Goal: Task Accomplishment & Management: Manage account settings

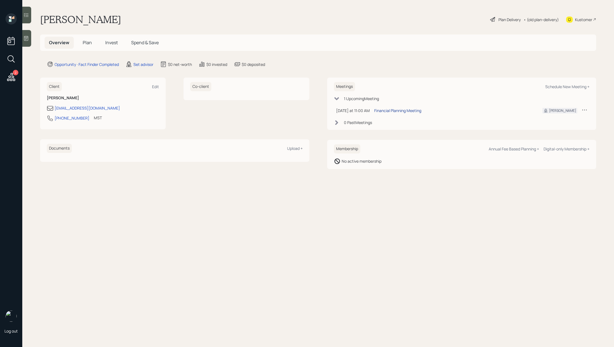
click at [405, 111] on div "Financial Planning Meeting" at bounding box center [397, 111] width 47 height 6
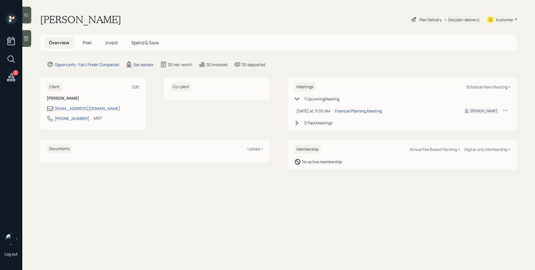
click at [135, 66] on div "Set advisor" at bounding box center [143, 65] width 20 height 6
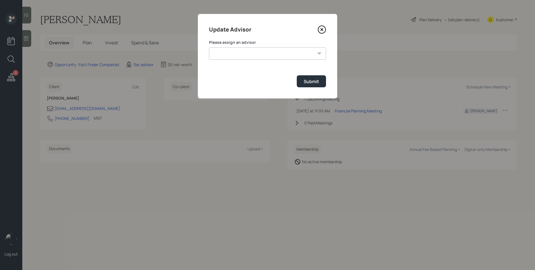
click at [274, 51] on select "[PERSON_NAME] [PERSON_NAME] [PERSON_NAME] End [PERSON_NAME] [PERSON_NAME] [PERS…" at bounding box center [267, 53] width 117 height 12
select select "d946c976-65aa-4529-ac9d-02c4f1114fc0"
click at [209, 47] on select "[PERSON_NAME] [PERSON_NAME] [PERSON_NAME] End [PERSON_NAME] [PERSON_NAME] [PERS…" at bounding box center [267, 53] width 117 height 12
click at [317, 83] on div "Submit" at bounding box center [310, 81] width 15 height 6
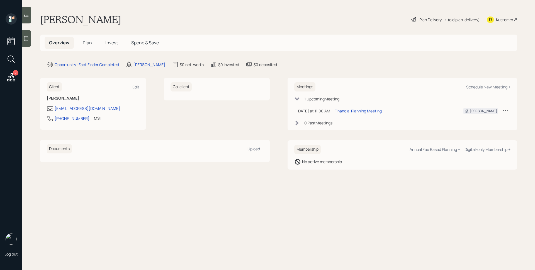
click at [28, 38] on icon at bounding box center [26, 39] width 6 height 6
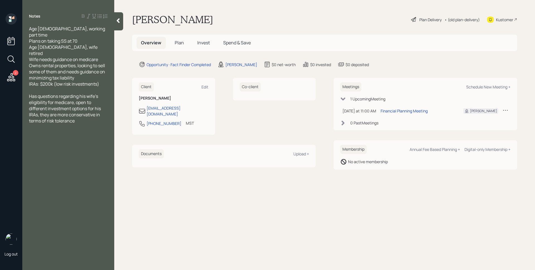
click at [179, 43] on span "Plan" at bounding box center [179, 43] width 9 height 6
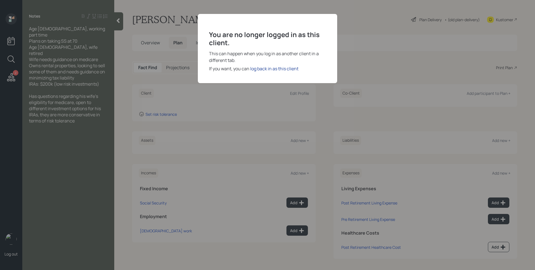
click at [293, 69] on div "log back in as this client" at bounding box center [274, 68] width 48 height 7
